Goal: Task Accomplishment & Management: Use online tool/utility

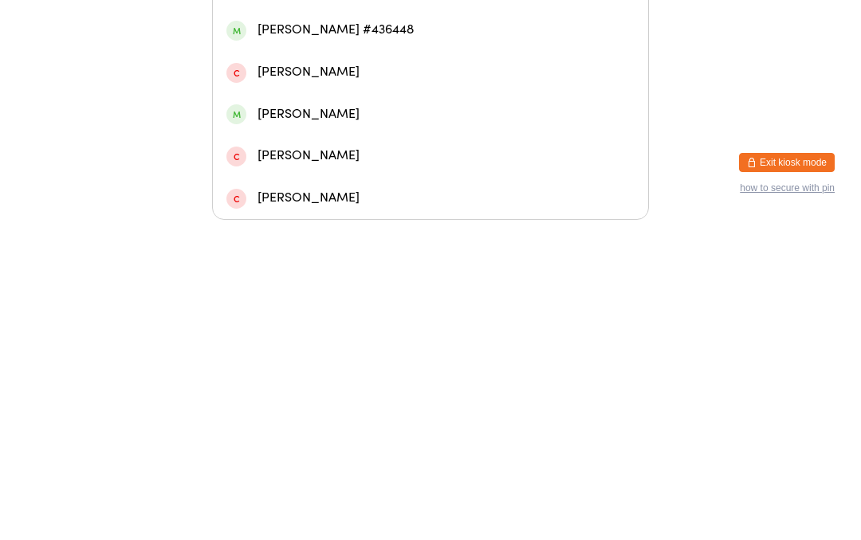
type input "[PERSON_NAME]"
click at [412, 88] on div "[PERSON_NAME]" at bounding box center [430, 99] width 408 height 22
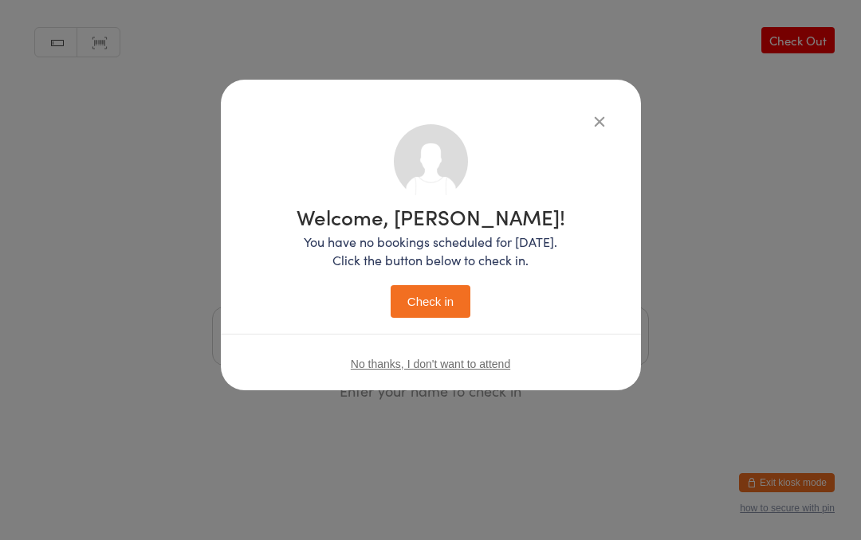
click at [440, 308] on button "Check in" at bounding box center [431, 301] width 80 height 33
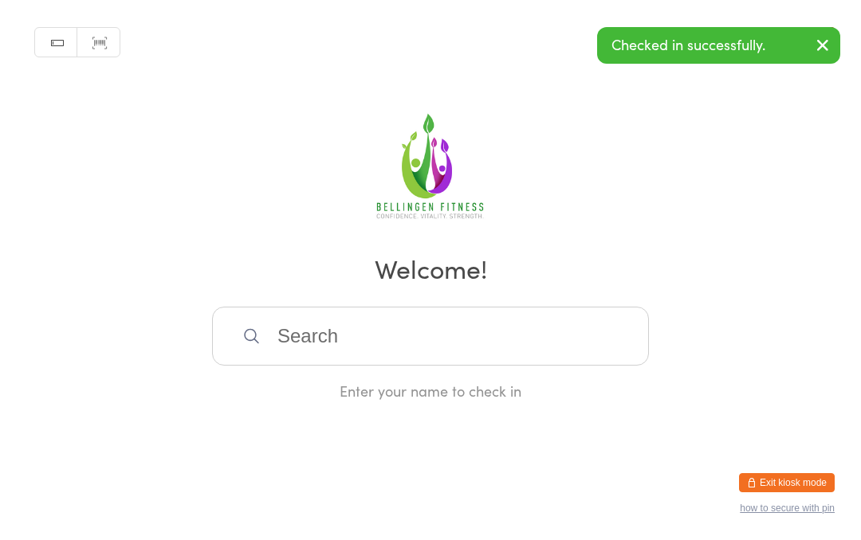
click at [359, 366] on input "search" at bounding box center [430, 336] width 437 height 59
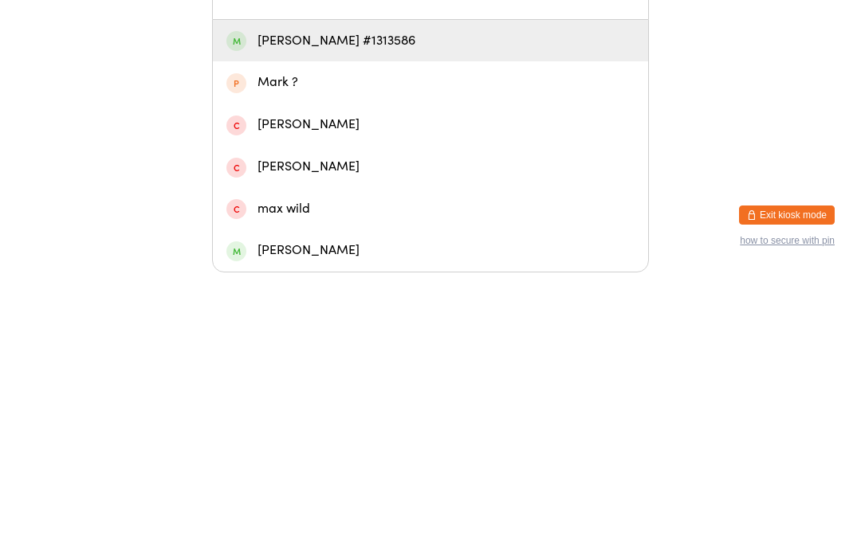
type input "Maeve"
click at [284, 298] on div "[PERSON_NAME] #1313586" at bounding box center [430, 309] width 408 height 22
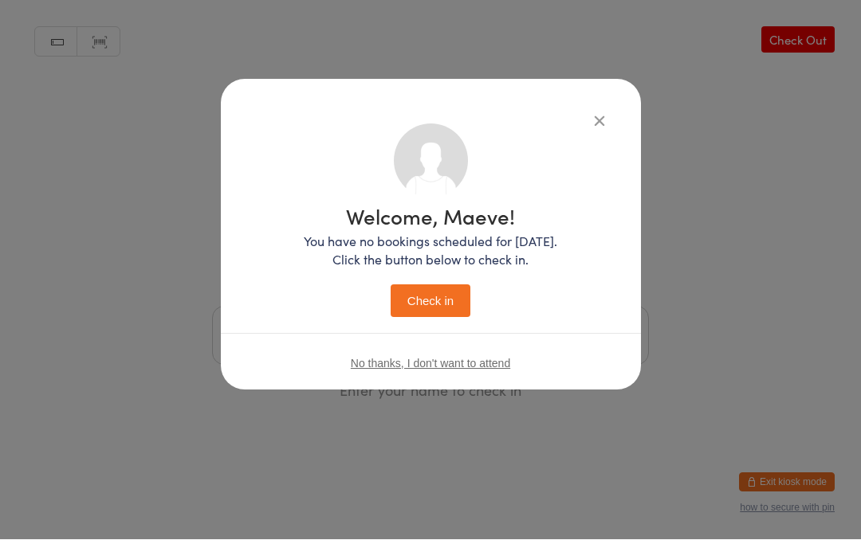
click at [409, 298] on button "Check in" at bounding box center [431, 301] width 80 height 33
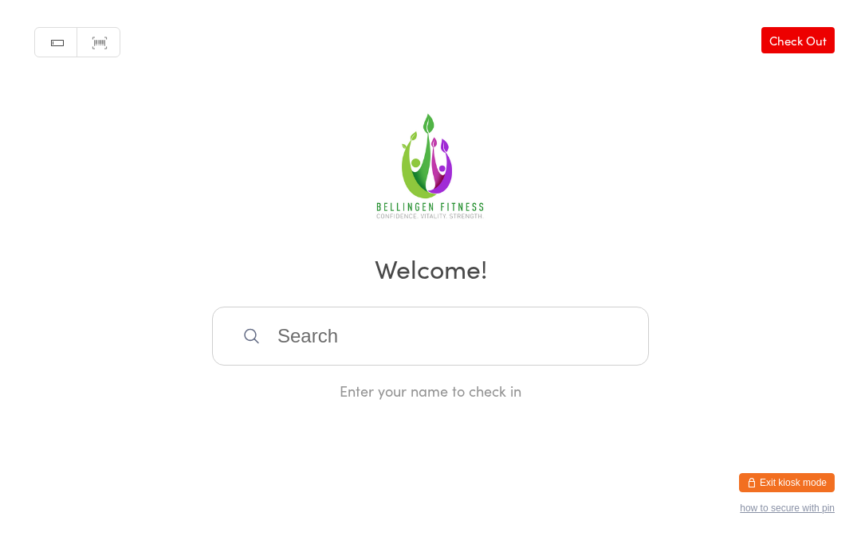
click at [356, 338] on input "search" at bounding box center [430, 336] width 437 height 59
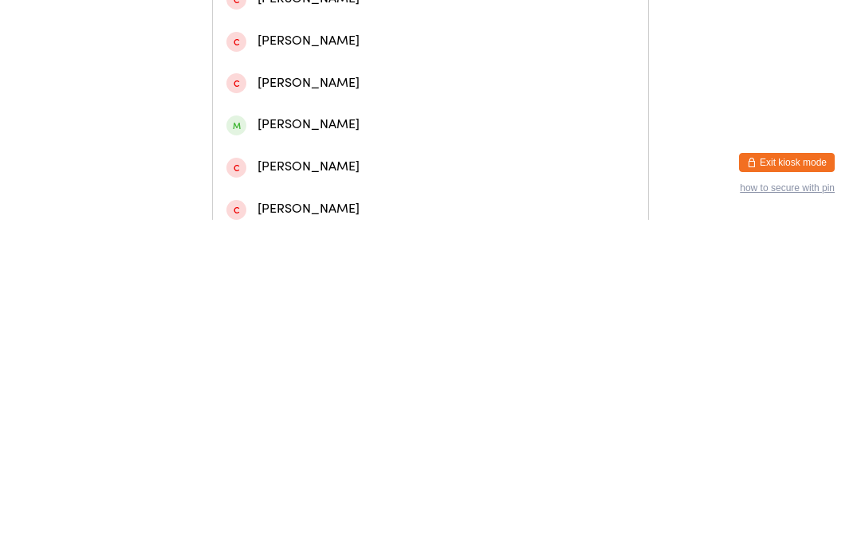
type input "[PERSON_NAME]"
click at [341, 120] on div "[PERSON_NAME]" at bounding box center [430, 109] width 408 height 22
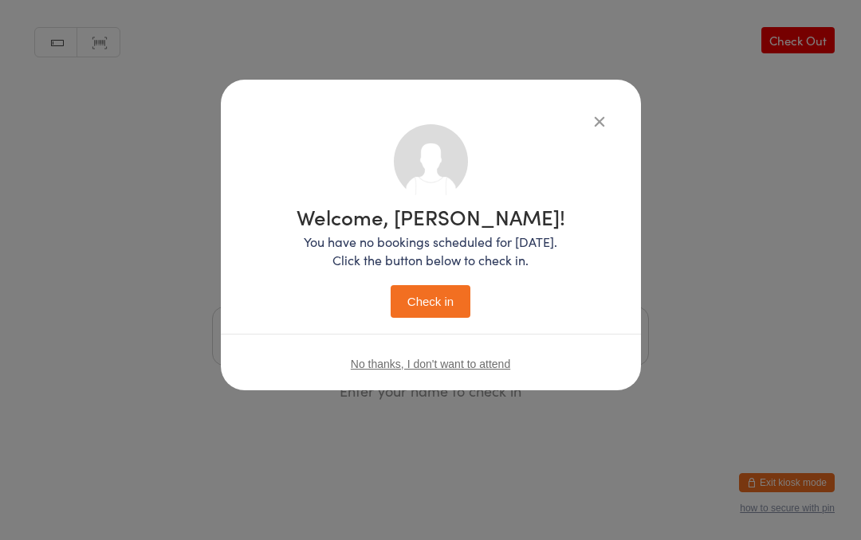
click at [424, 285] on button "Check in" at bounding box center [431, 301] width 80 height 33
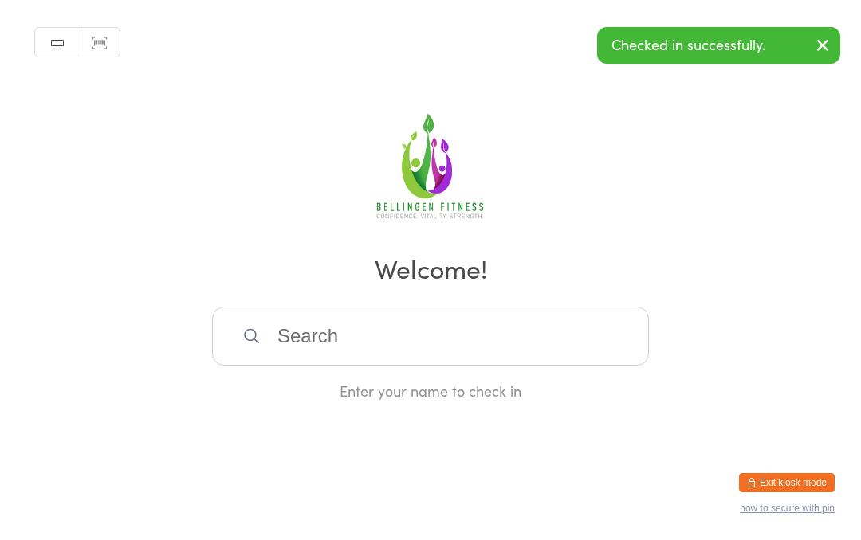
click at [317, 341] on input "search" at bounding box center [430, 336] width 437 height 59
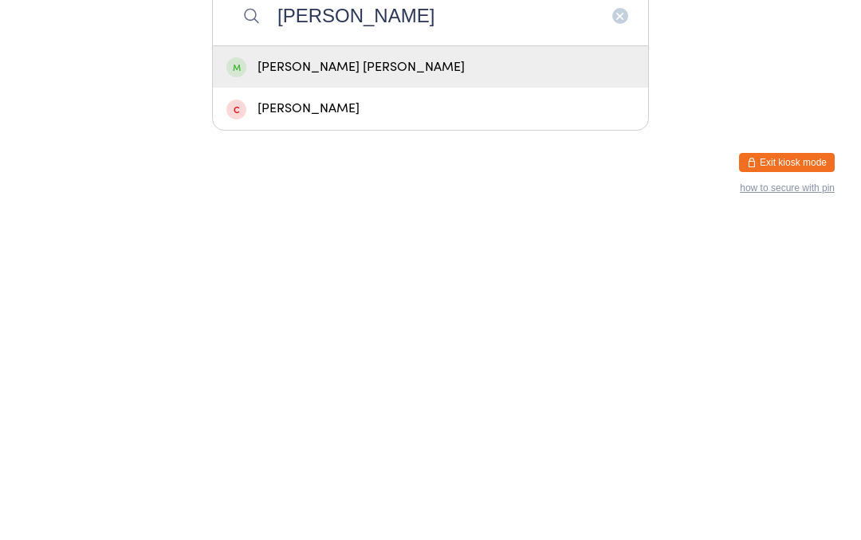
type input "[PERSON_NAME]"
click at [297, 377] on div "[PERSON_NAME] [PERSON_NAME]" at bounding box center [430, 388] width 408 height 22
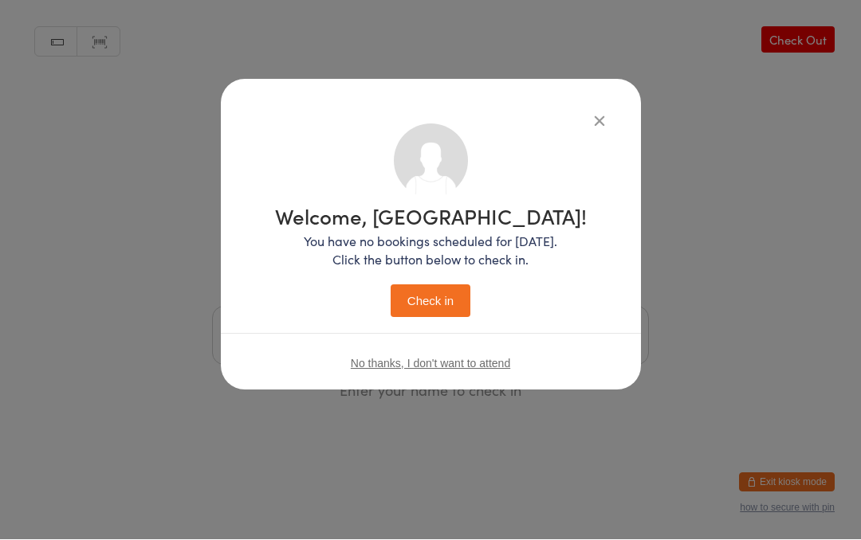
click at [425, 295] on button "Check in" at bounding box center [431, 301] width 80 height 33
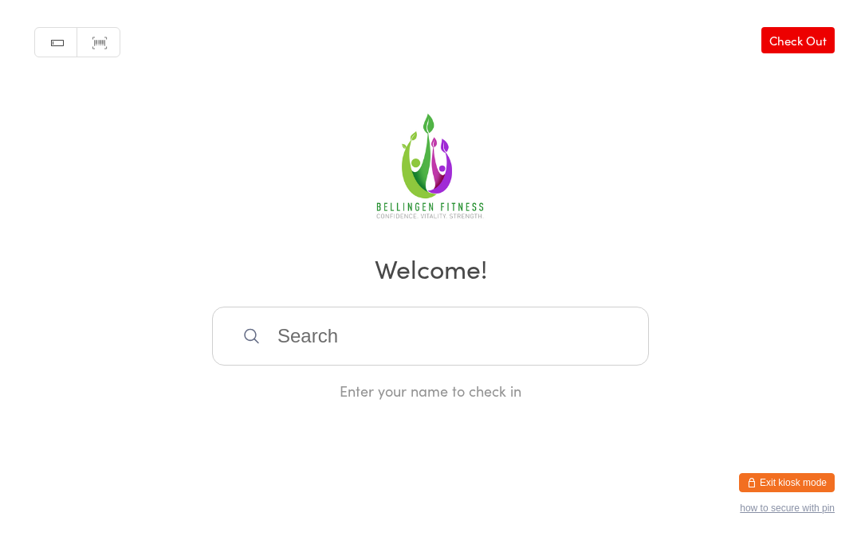
click at [320, 363] on input "search" at bounding box center [430, 336] width 437 height 59
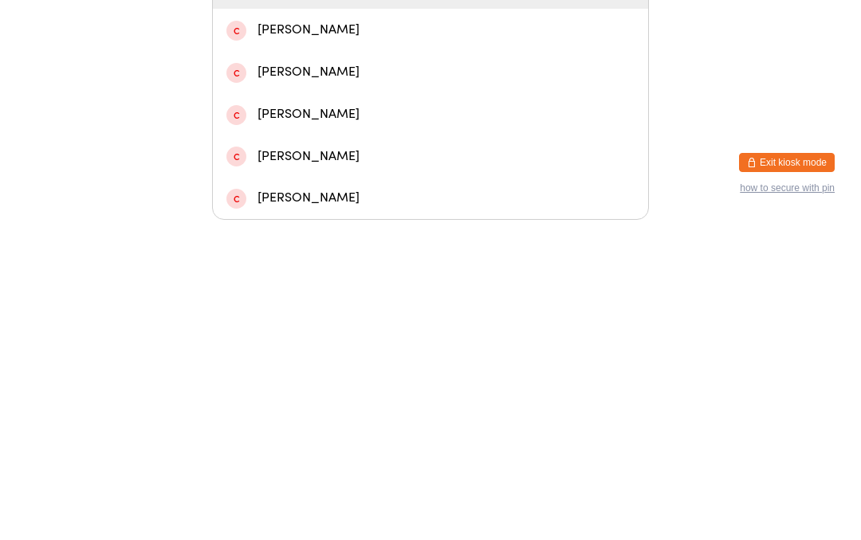
type input "Thea"
click at [314, 298] on div "[PERSON_NAME]" at bounding box center [430, 309] width 408 height 22
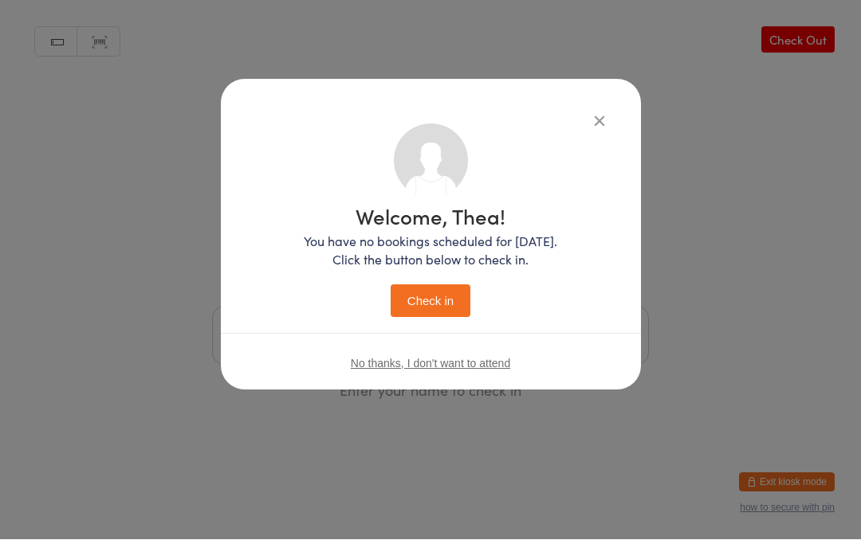
click at [417, 292] on button "Check in" at bounding box center [431, 301] width 80 height 33
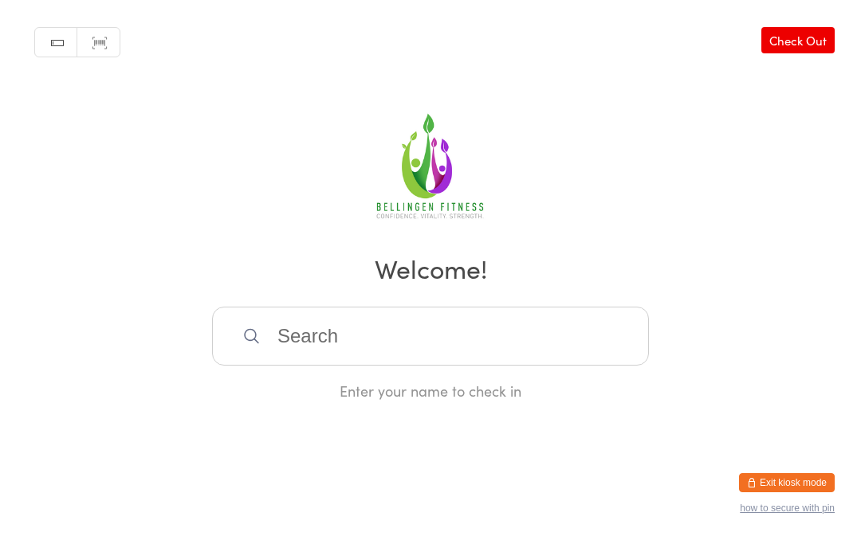
click at [422, 338] on input "search" at bounding box center [430, 336] width 437 height 59
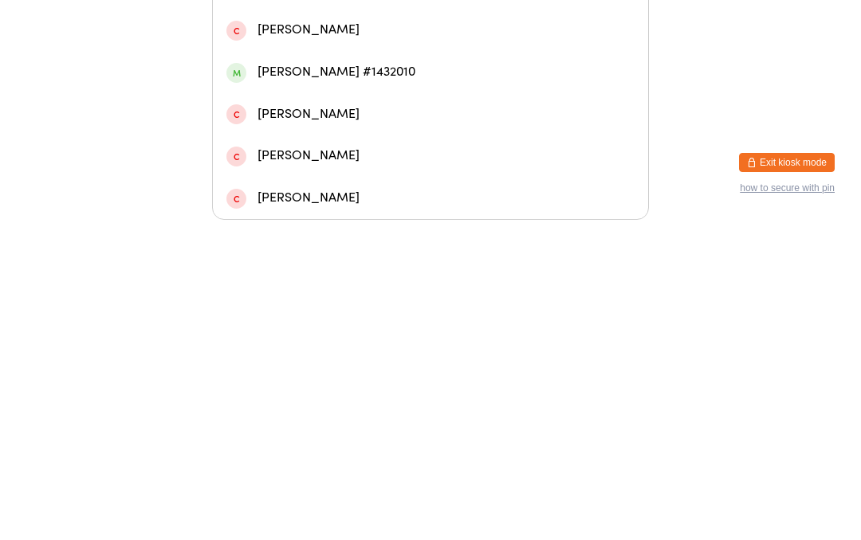
type input "Pritc"
click at [350, 297] on div "[PERSON_NAME] #976904" at bounding box center [430, 308] width 408 height 22
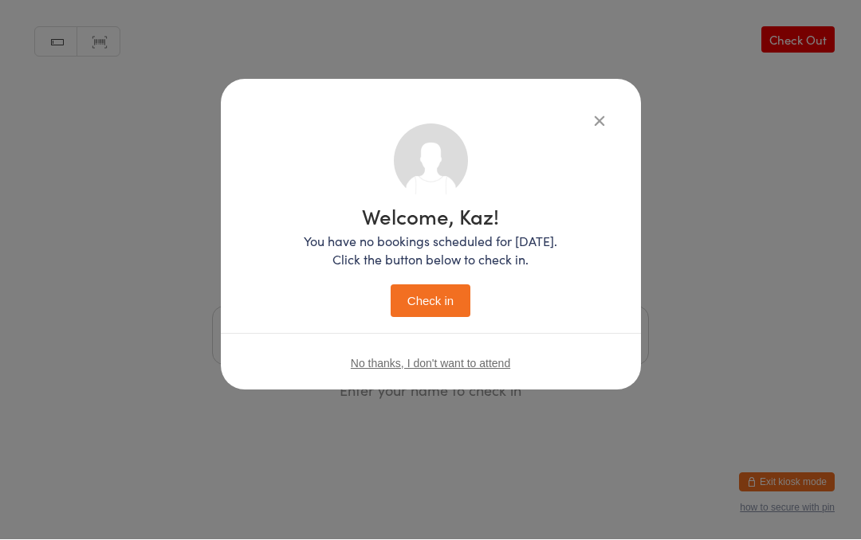
click at [437, 295] on button "Check in" at bounding box center [431, 301] width 80 height 33
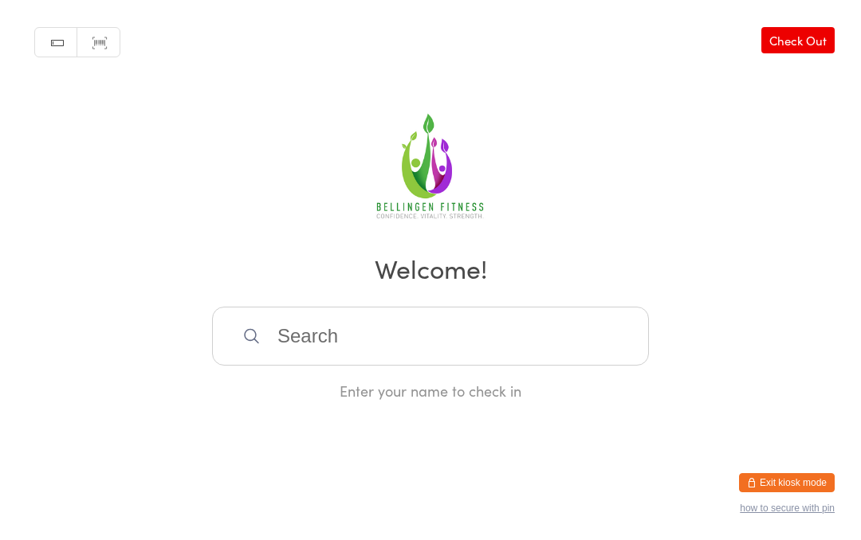
click at [334, 345] on input "search" at bounding box center [430, 336] width 437 height 59
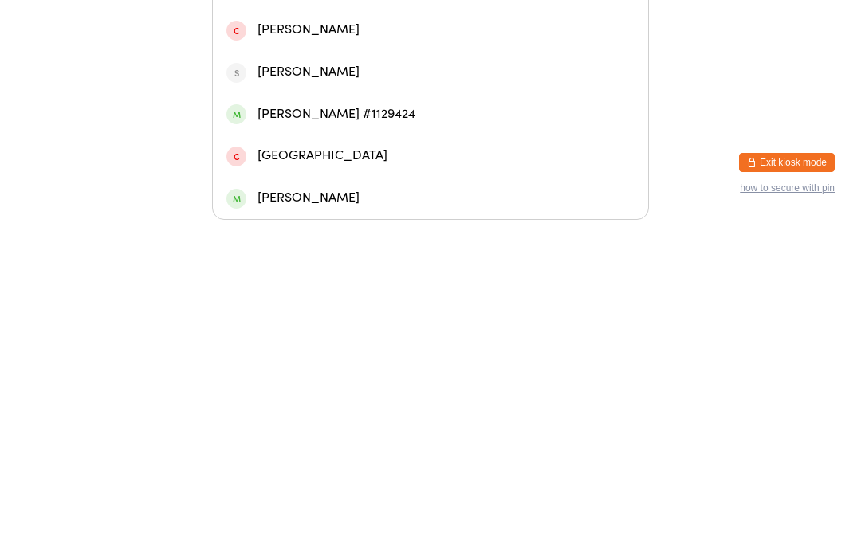
type input "[PERSON_NAME]"
click at [307, 129] on div "[PERSON_NAME]" at bounding box center [430, 140] width 408 height 22
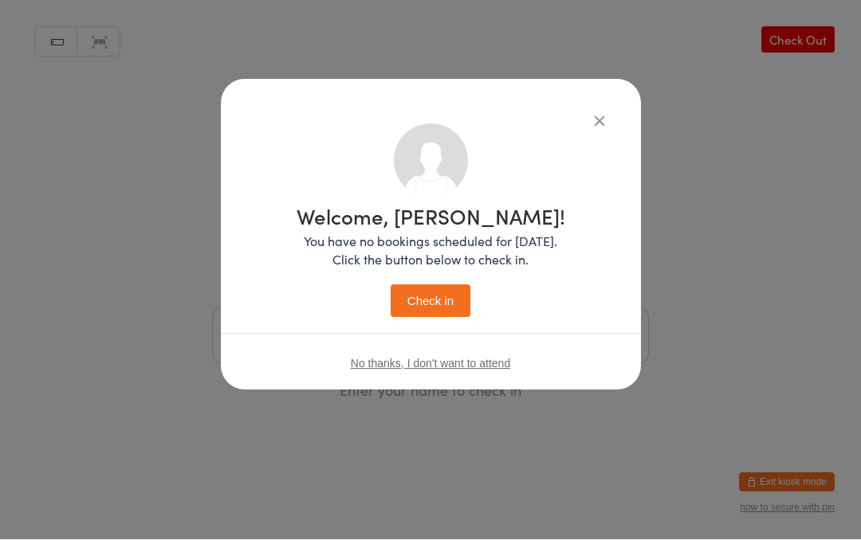
click at [426, 303] on button "Check in" at bounding box center [431, 301] width 80 height 33
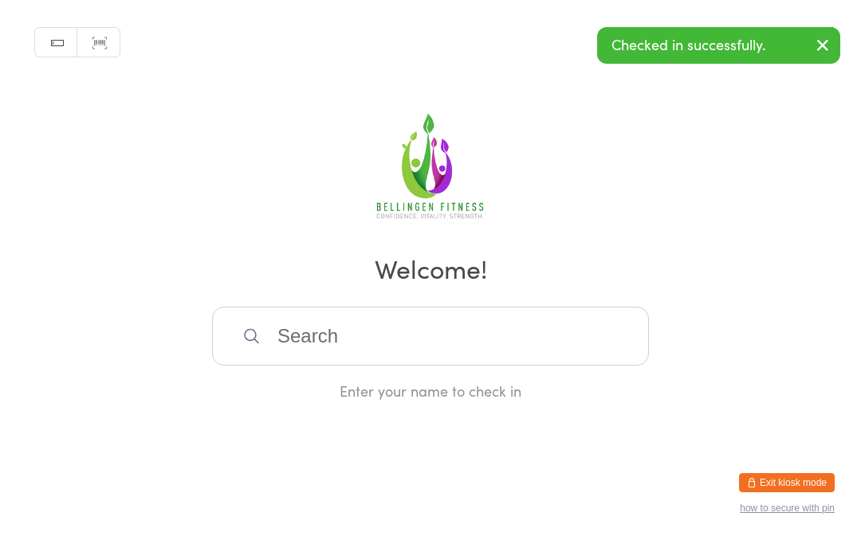
click at [367, 342] on input "search" at bounding box center [430, 336] width 437 height 59
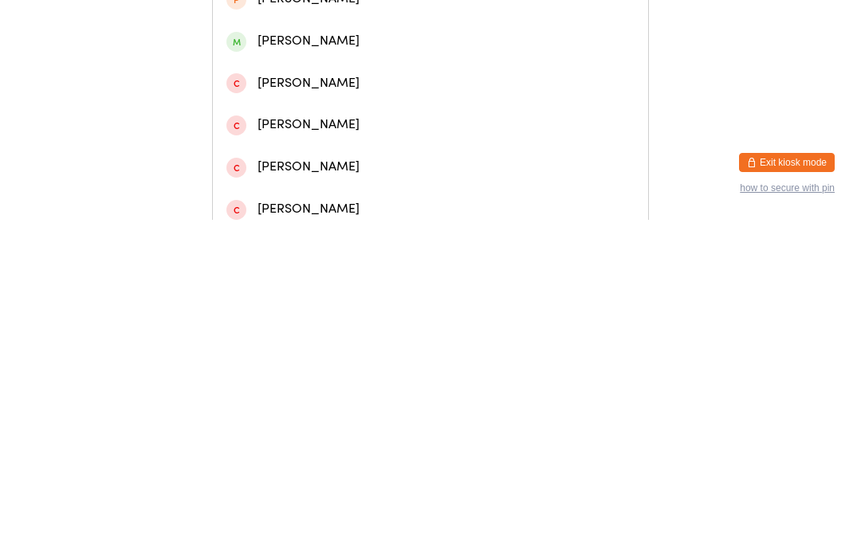
type input "[PERSON_NAME]"
click at [355, 78] on div "[PERSON_NAME]" at bounding box center [430, 68] width 408 height 22
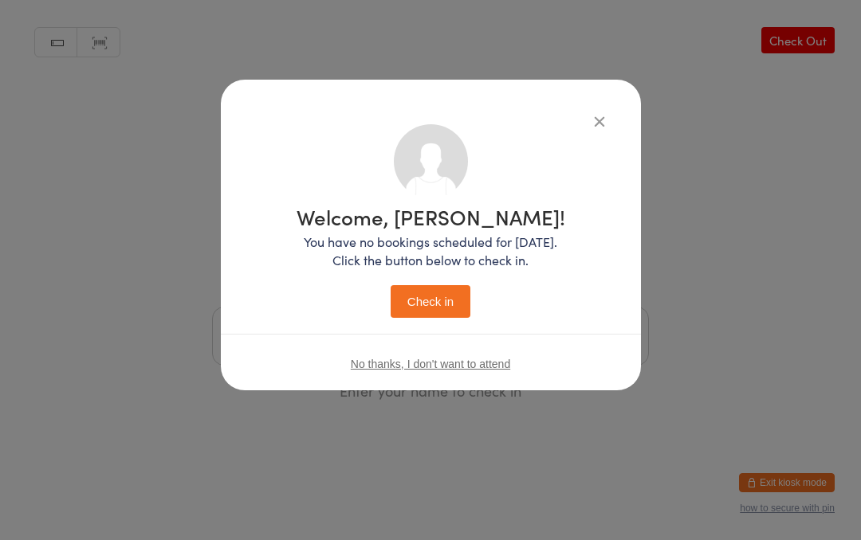
click at [422, 306] on button "Check in" at bounding box center [431, 301] width 80 height 33
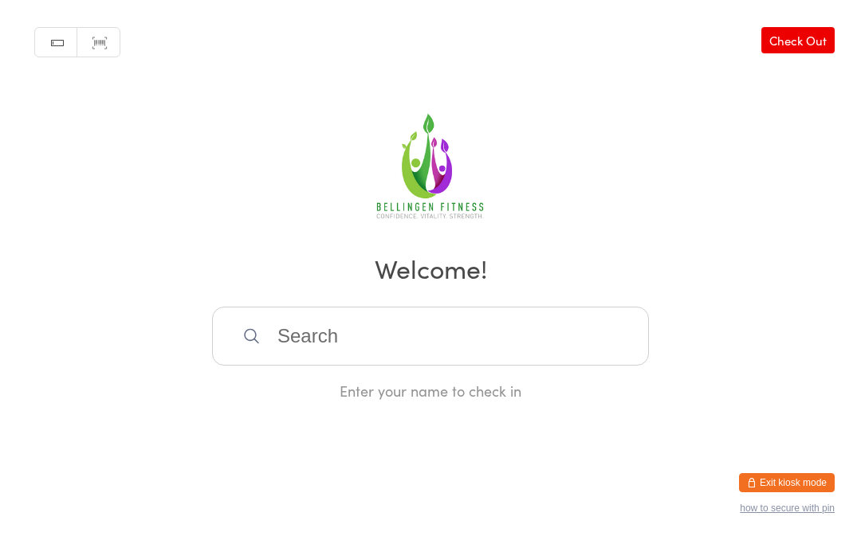
click at [363, 320] on input "search" at bounding box center [430, 336] width 437 height 59
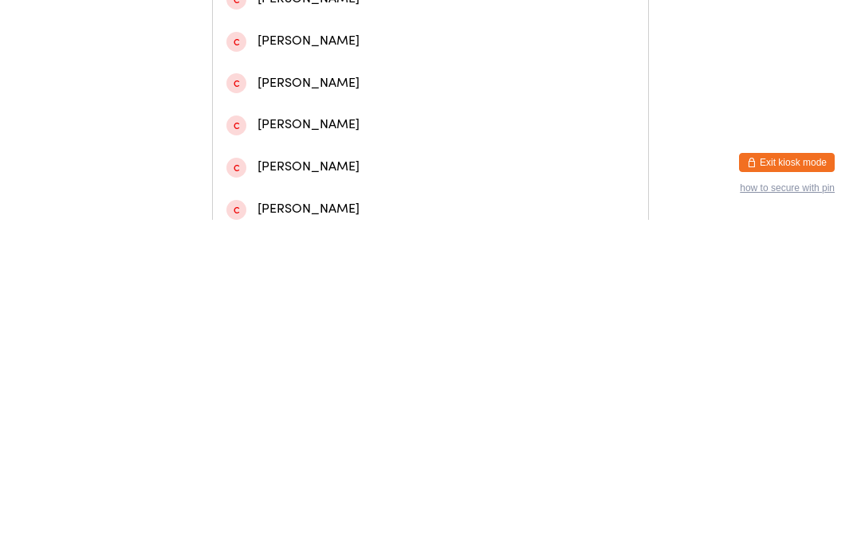
type input "Jacqui"
click at [313, 115] on div "[PERSON_NAME]" at bounding box center [430, 109] width 408 height 22
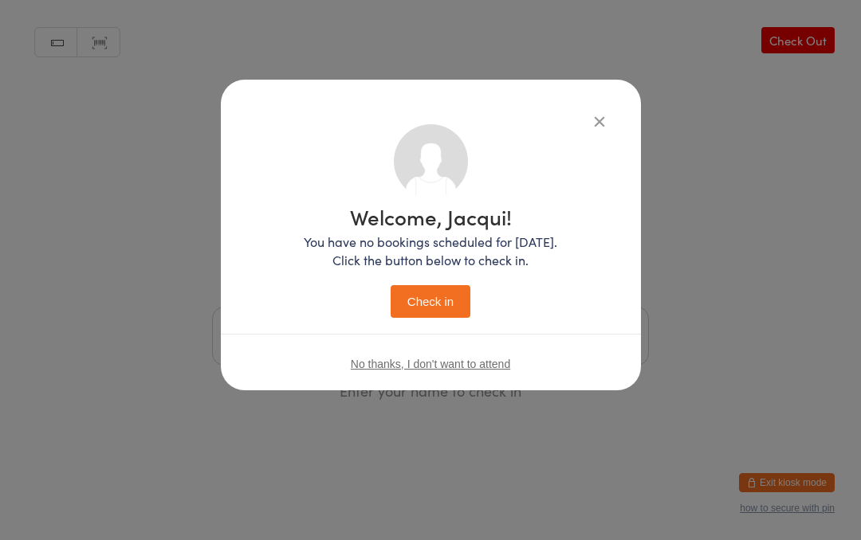
click at [432, 302] on button "Check in" at bounding box center [431, 301] width 80 height 33
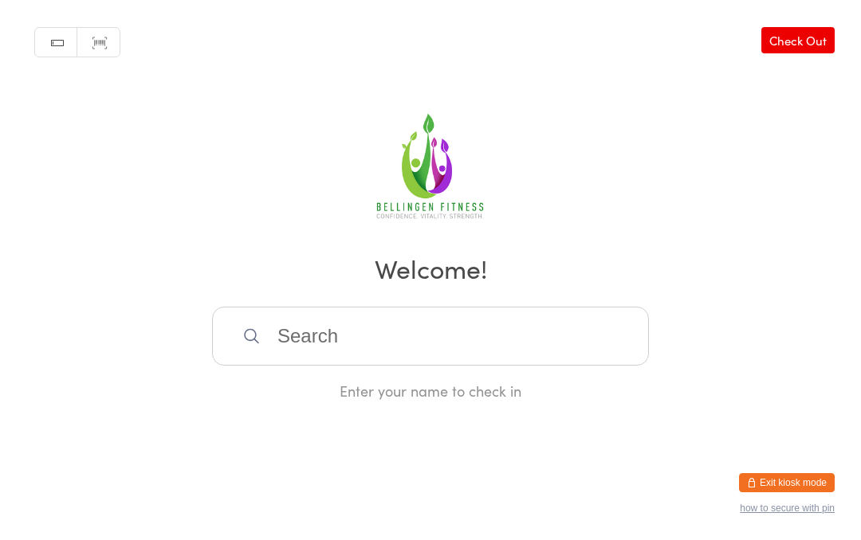
click at [483, 350] on input "search" at bounding box center [430, 336] width 437 height 59
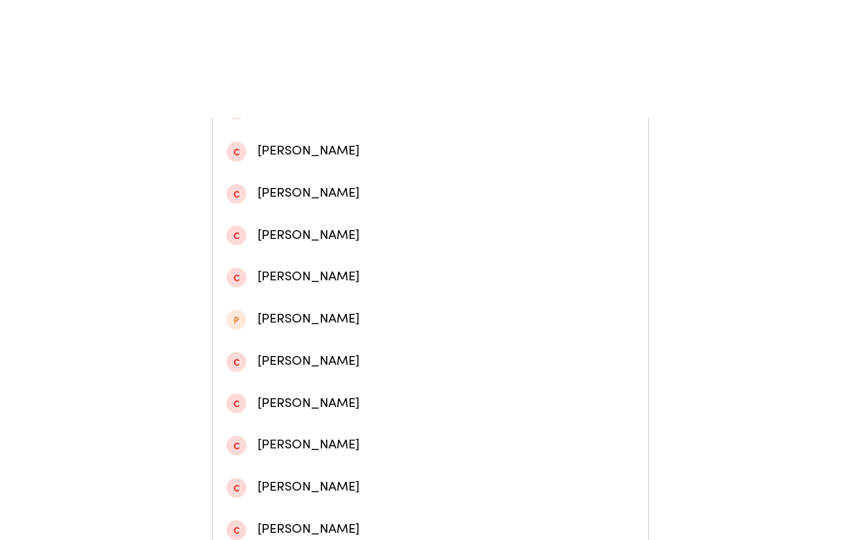
scroll to position [483, 0]
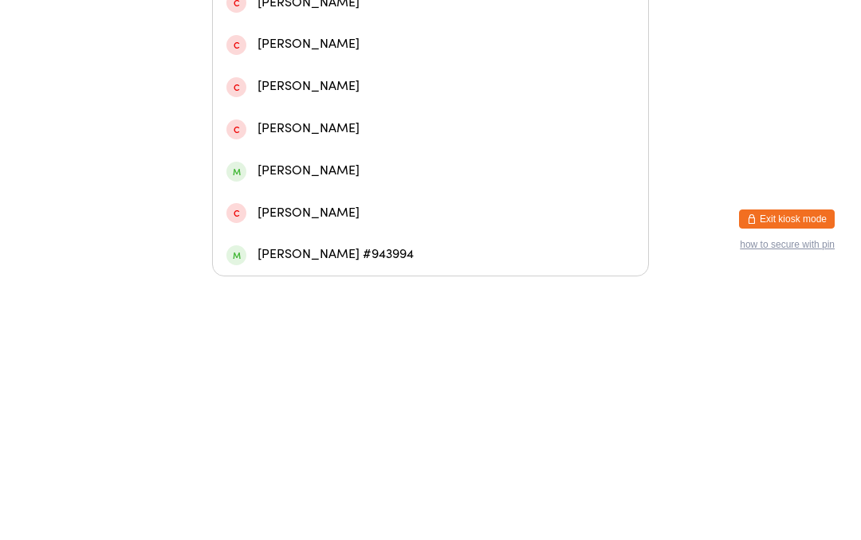
type input "Jack"
click at [386, 508] on div "[PERSON_NAME] #943994" at bounding box center [430, 519] width 408 height 22
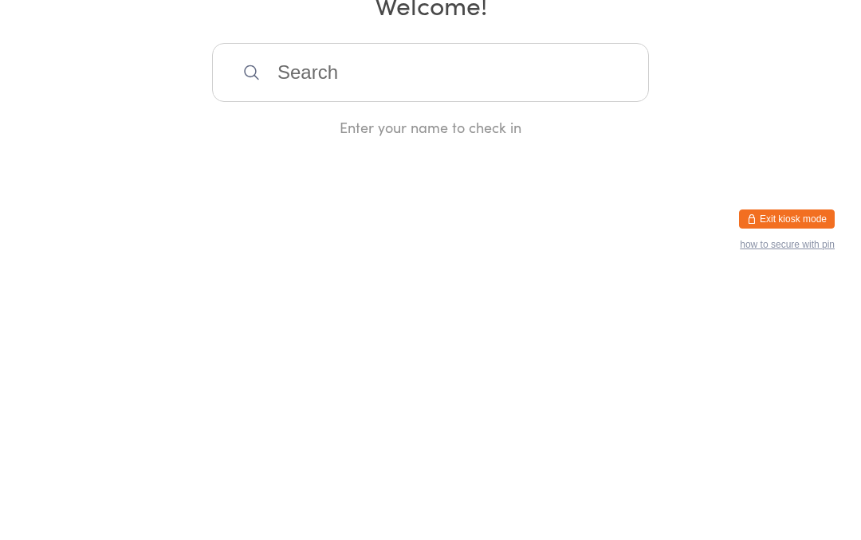
scroll to position [0, 0]
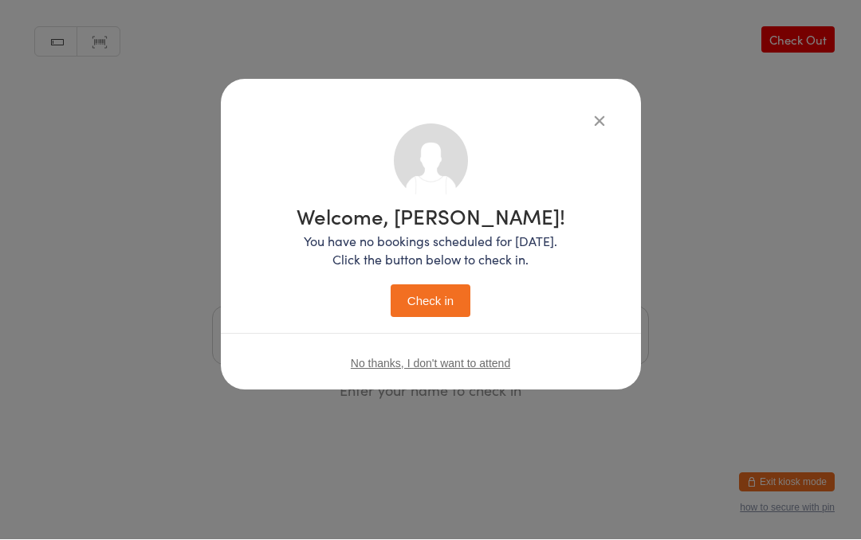
click at [439, 294] on button "Check in" at bounding box center [431, 301] width 80 height 33
